Goal: Task Accomplishment & Management: Complete application form

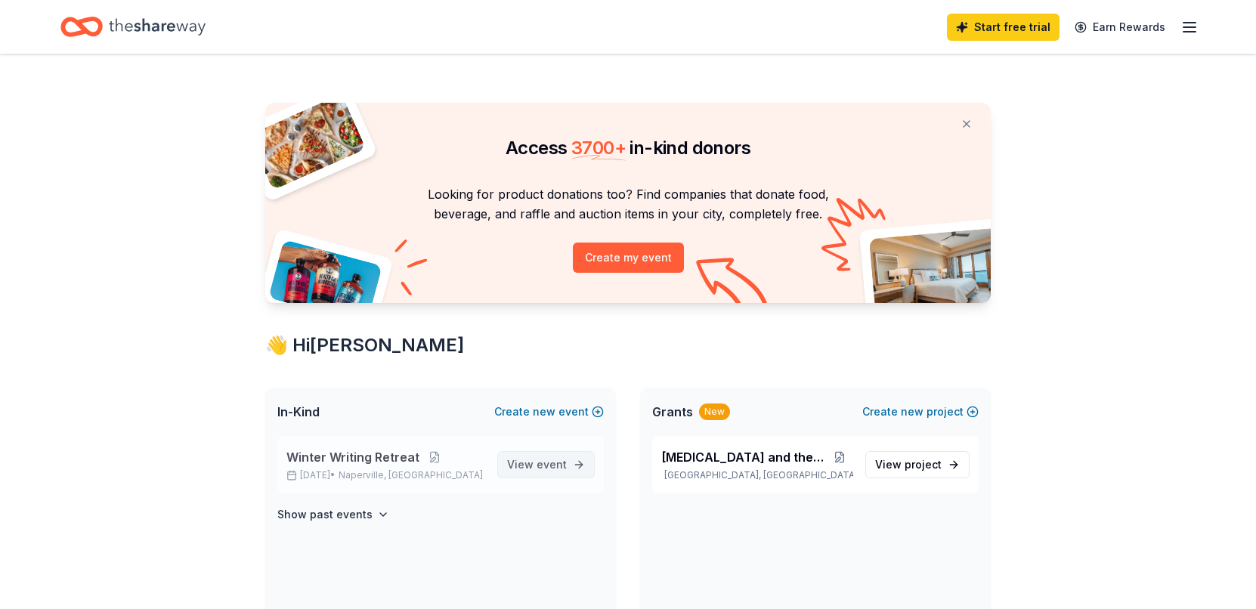
click at [541, 464] on span "event" at bounding box center [552, 464] width 30 height 13
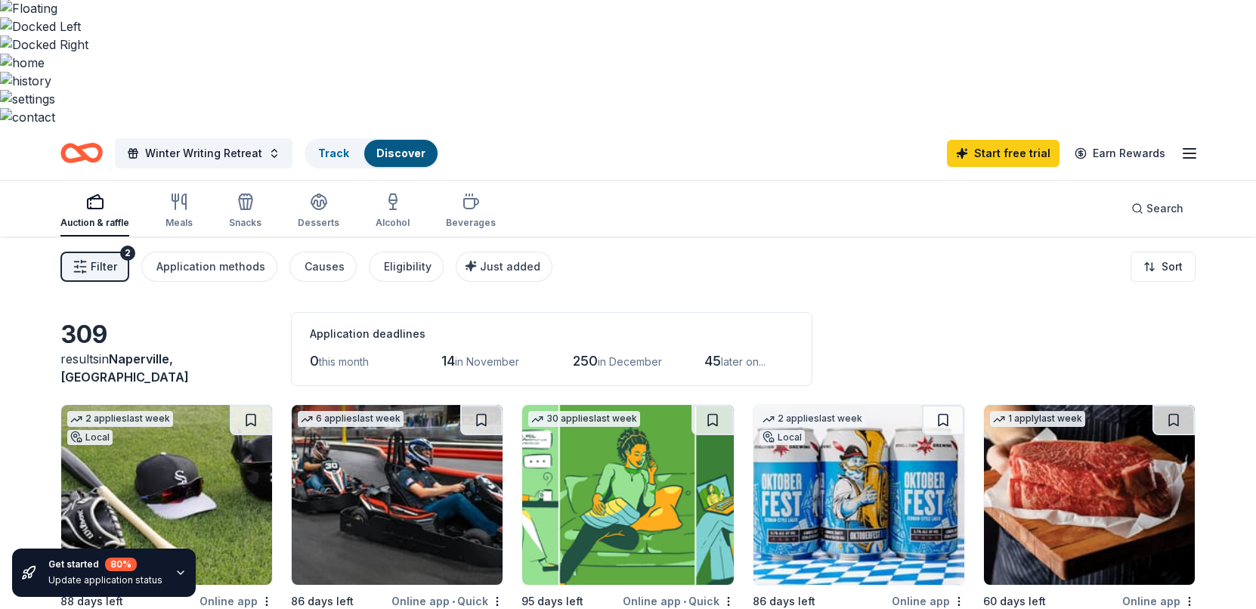
scroll to position [151, 0]
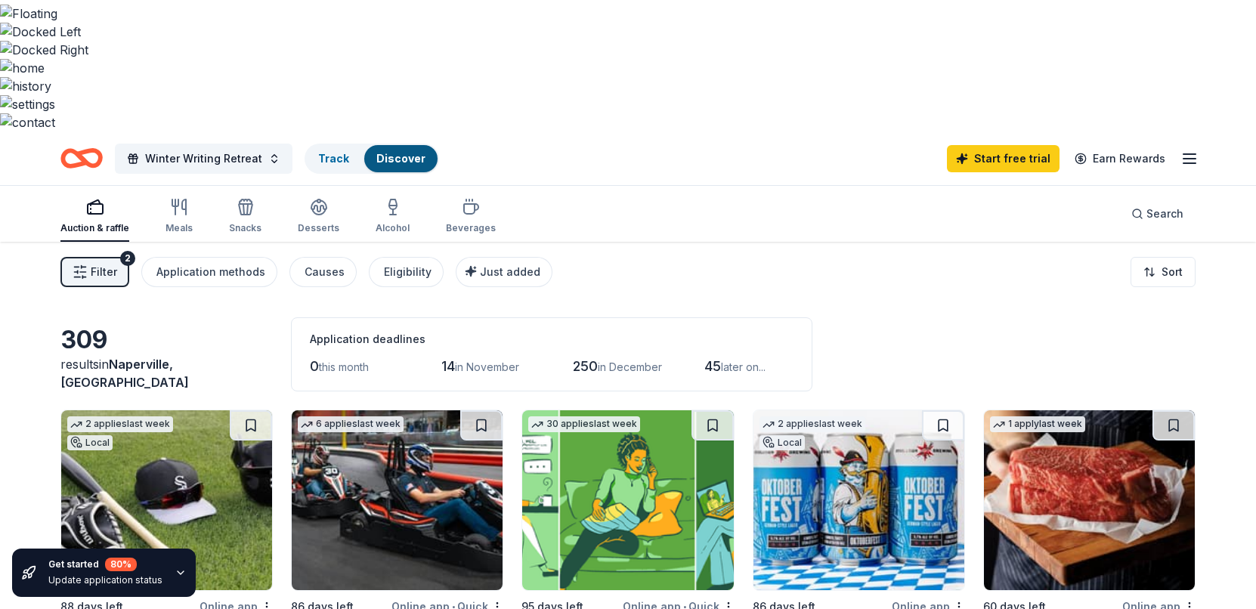
click at [1102, 411] on img at bounding box center [1089, 501] width 211 height 180
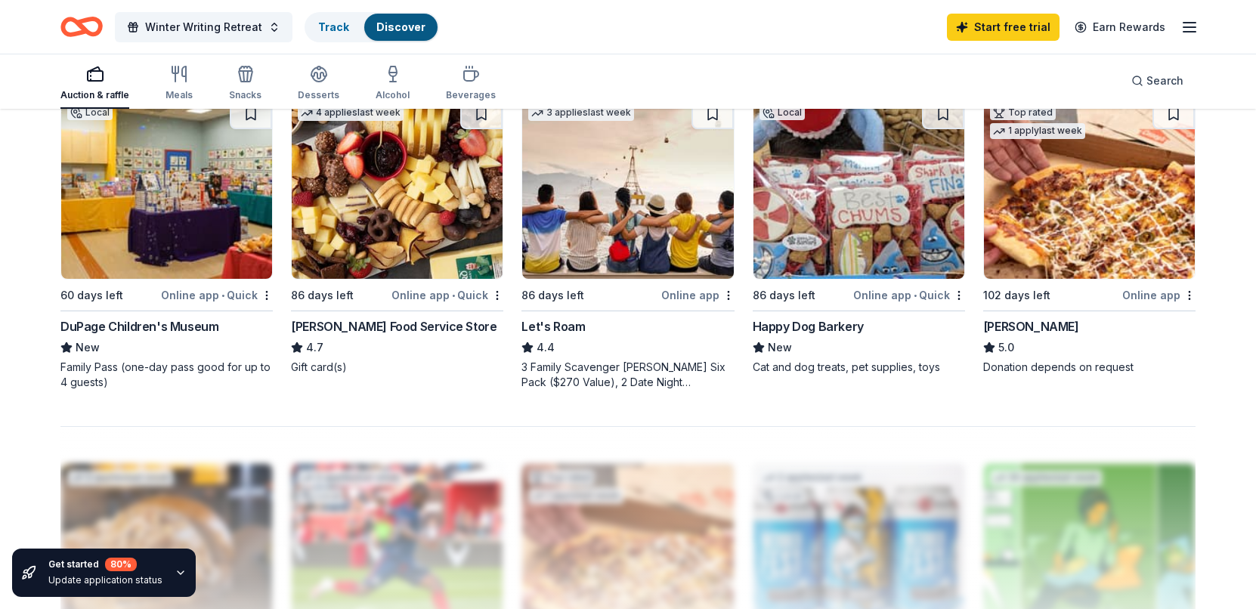
scroll to position [1543, 0]
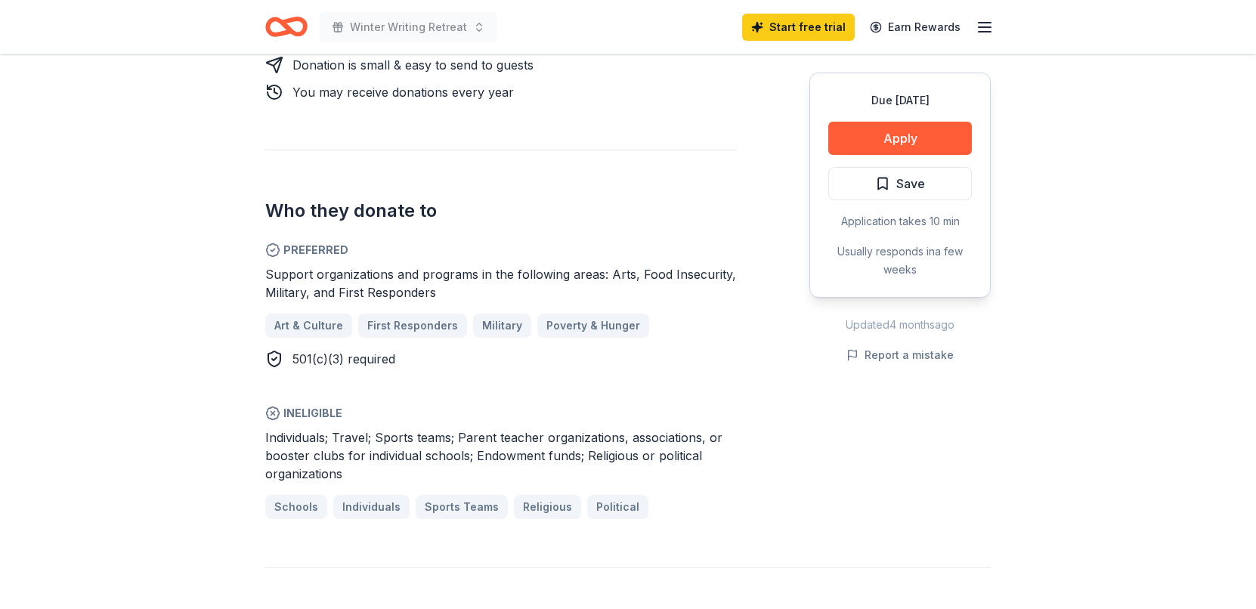
scroll to position [845, 0]
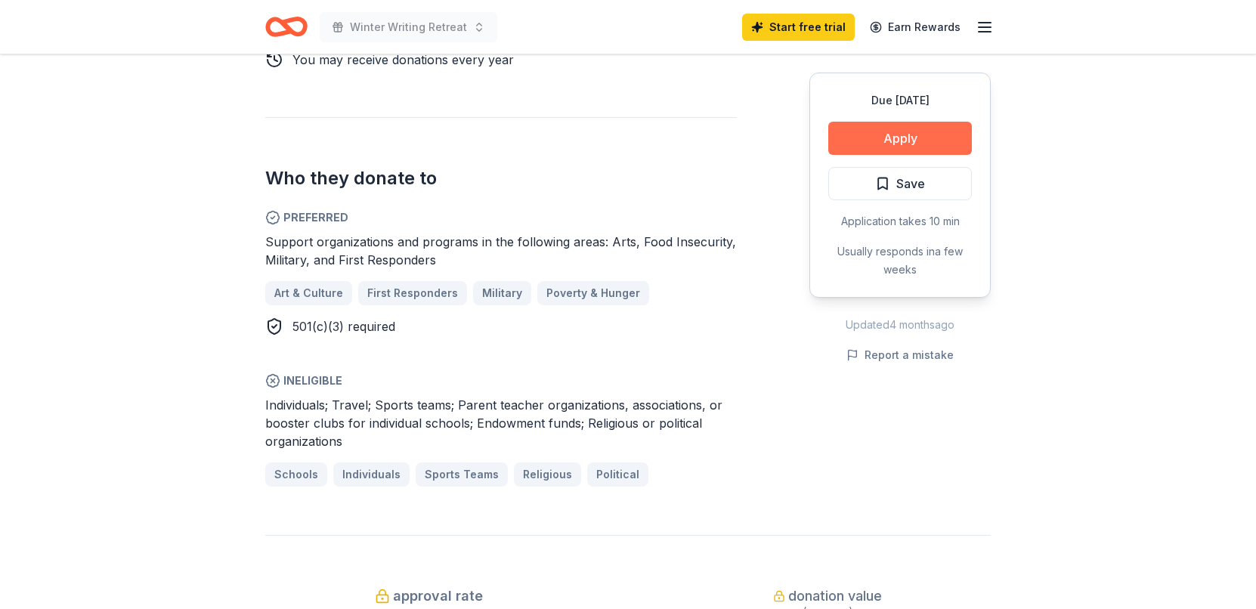
click at [944, 147] on button "Apply" at bounding box center [901, 138] width 144 height 33
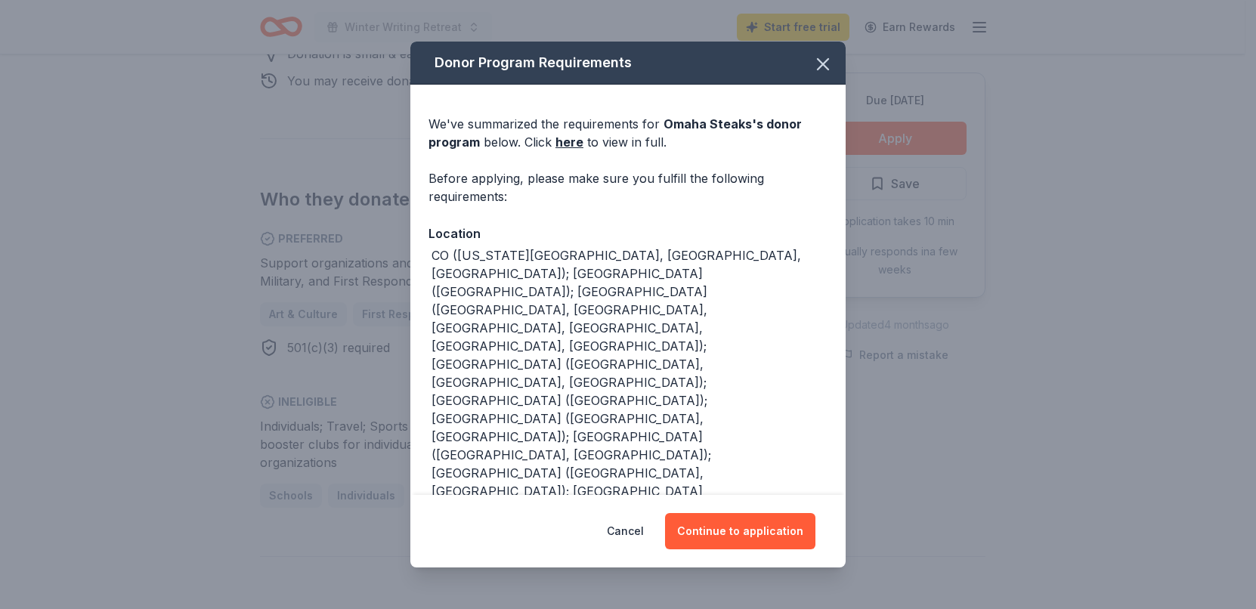
scroll to position [866, 0]
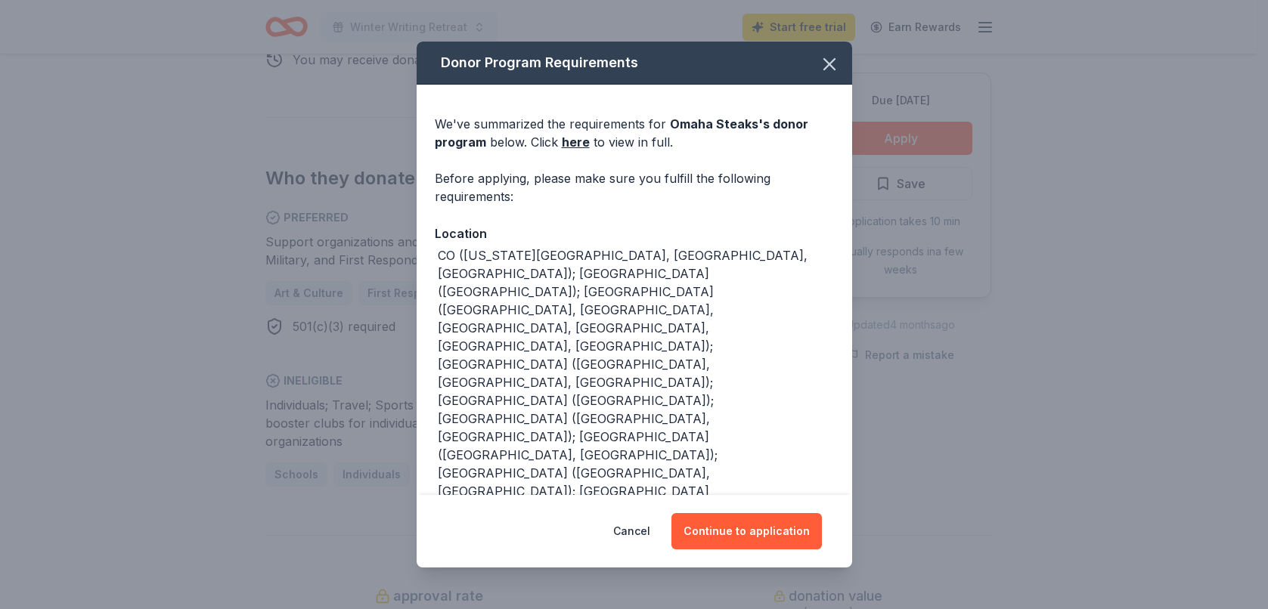
click at [717, 512] on div "Cancel Continue to application" at bounding box center [634, 531] width 435 height 73
drag, startPoint x: 531, startPoint y: 293, endPoint x: 810, endPoint y: 293, distance: 279.0
click at [810, 293] on div "CO (Colorado Springs, Denver, Westminster); CT (South Windsor); FL (Boca Raton,…" at bounding box center [636, 491] width 396 height 490
click at [819, 66] on icon "button" at bounding box center [829, 64] width 21 height 21
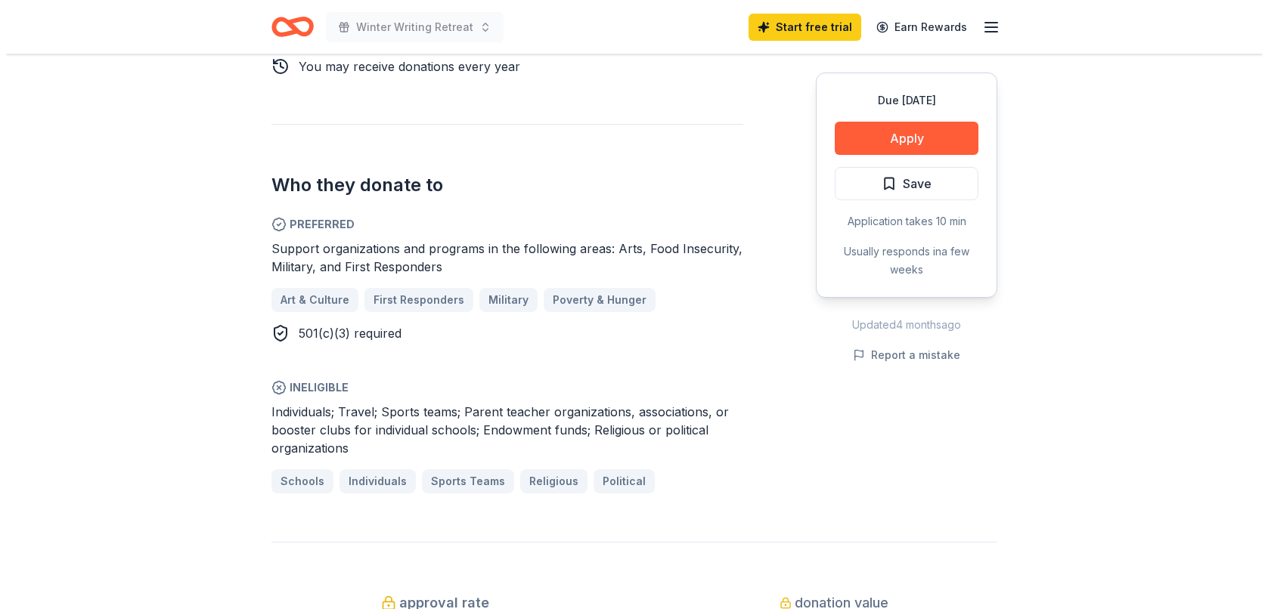
scroll to position [856, 0]
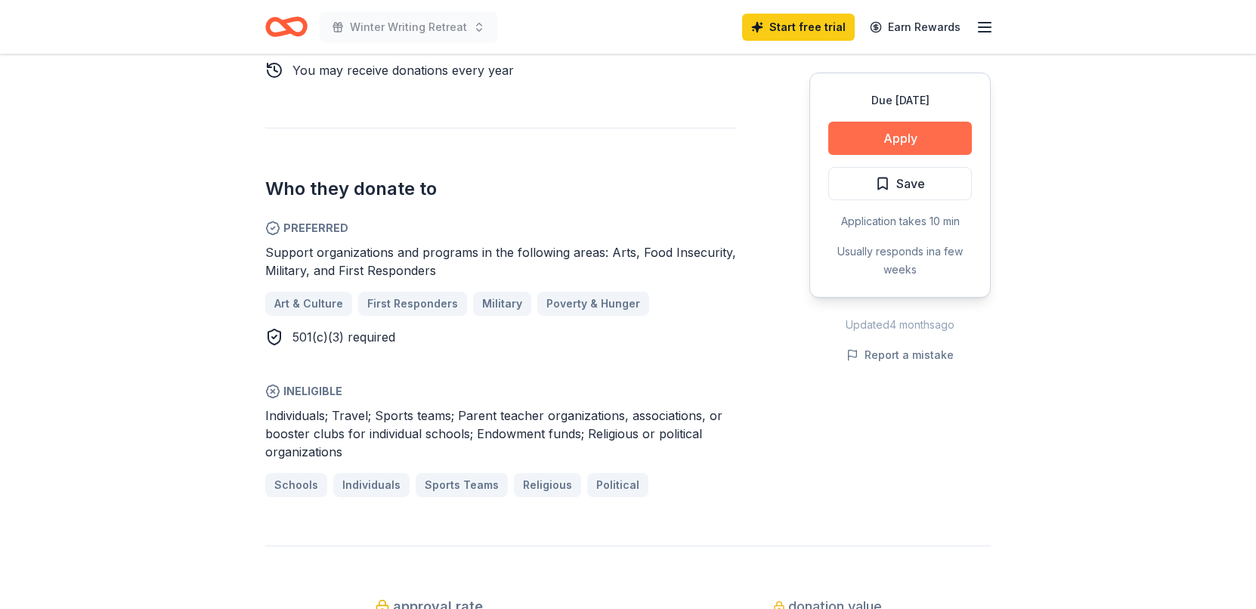
click at [925, 132] on button "Apply" at bounding box center [901, 138] width 144 height 33
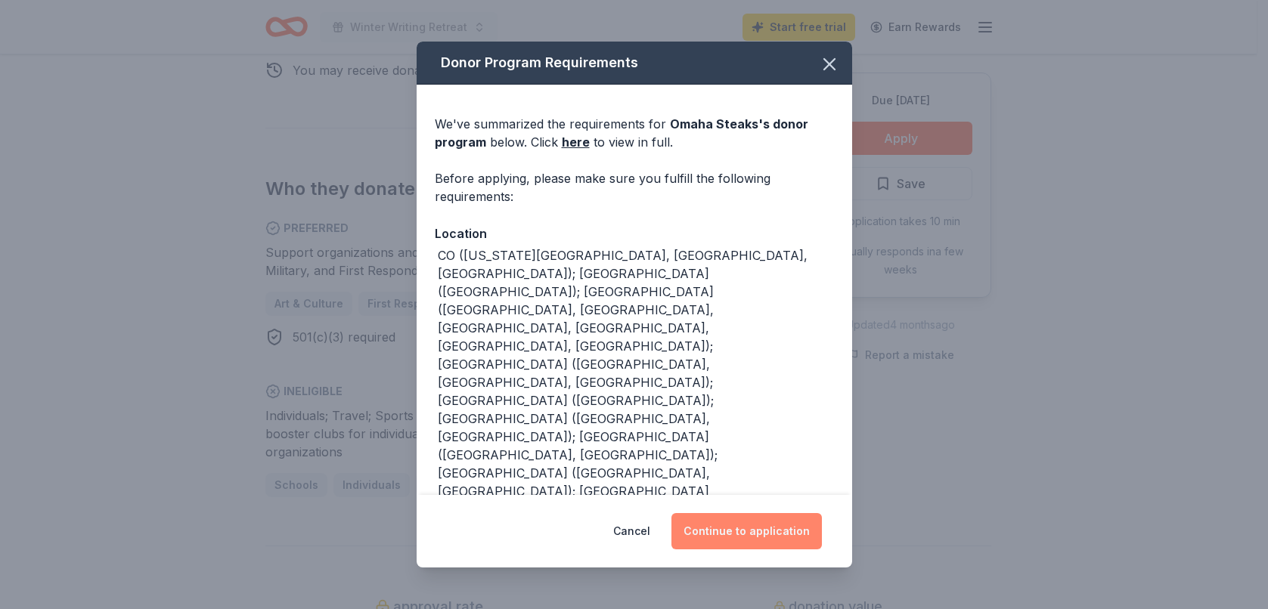
click at [769, 519] on button "Continue to application" at bounding box center [746, 531] width 150 height 36
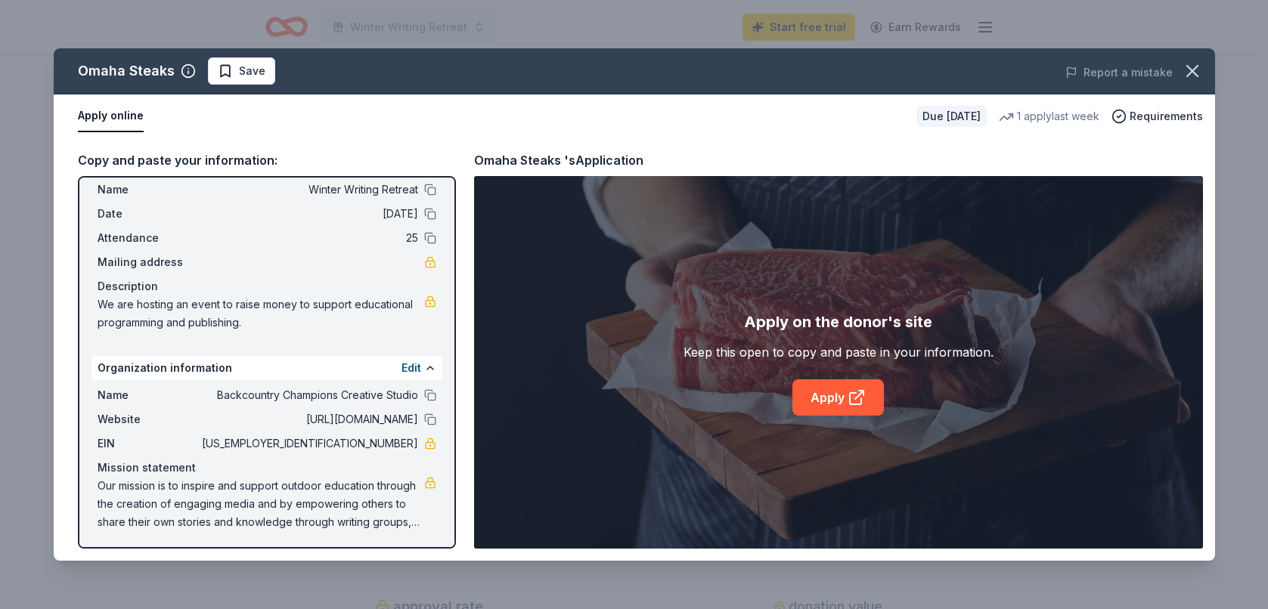
scroll to position [42, 0]
click at [820, 399] on link "Apply" at bounding box center [837, 398] width 91 height 36
click at [380, 443] on span "39-3947955" at bounding box center [308, 441] width 219 height 18
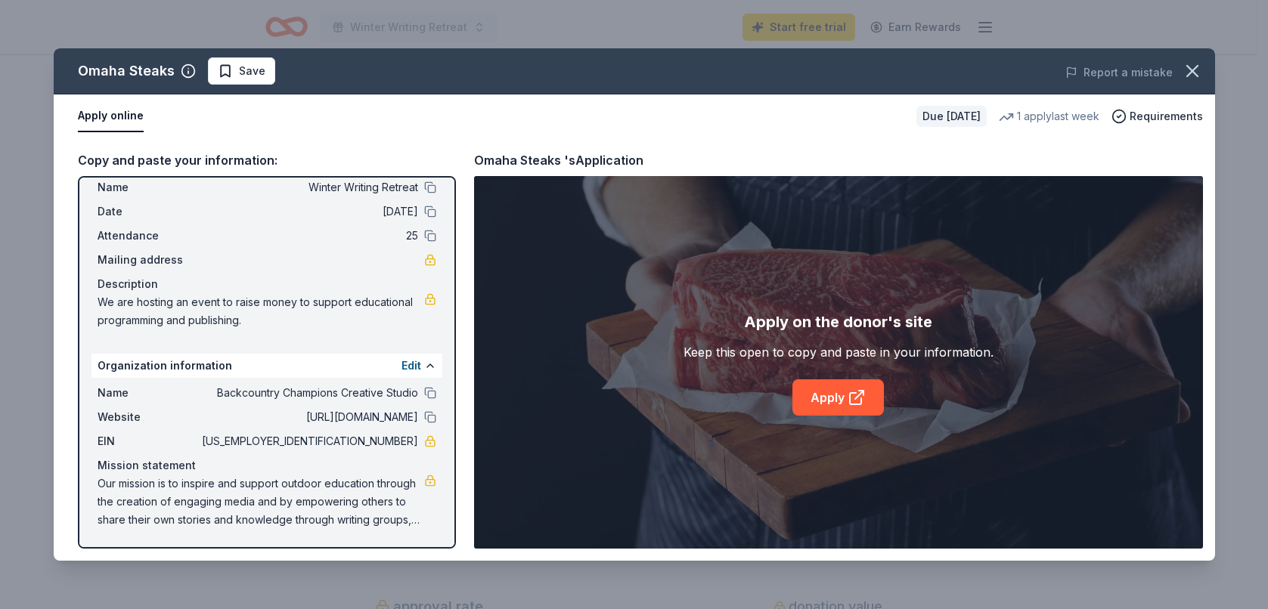
drag, startPoint x: 406, startPoint y: 441, endPoint x: 343, endPoint y: 441, distance: 62.7
click at [343, 441] on span "39-3947955" at bounding box center [308, 441] width 219 height 18
